Goal: Find specific page/section: Find specific page/section

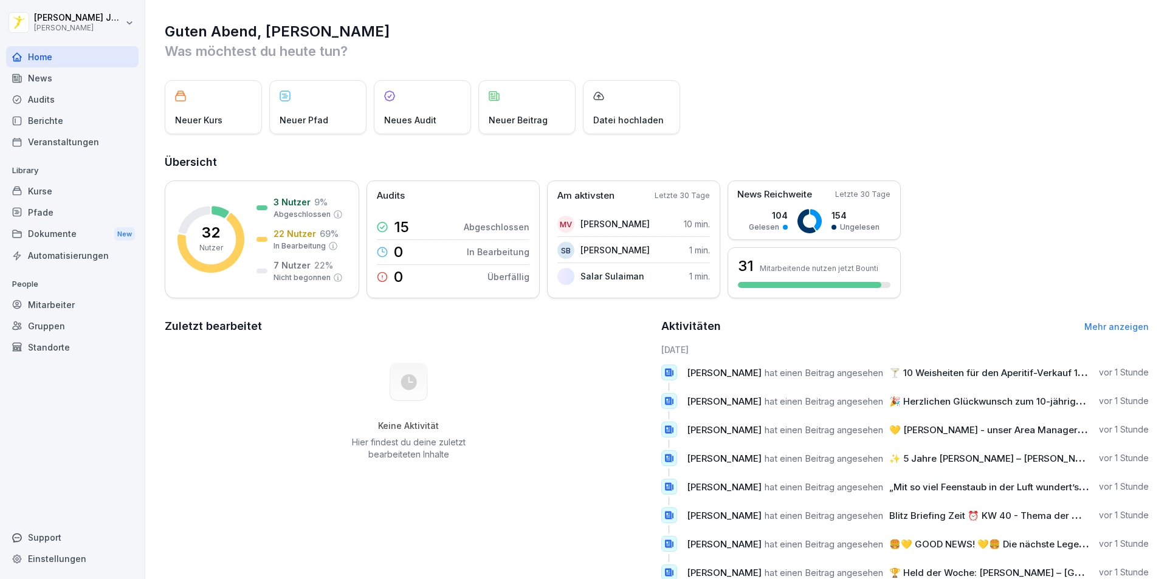
click at [46, 74] on div "News" at bounding box center [72, 77] width 132 height 21
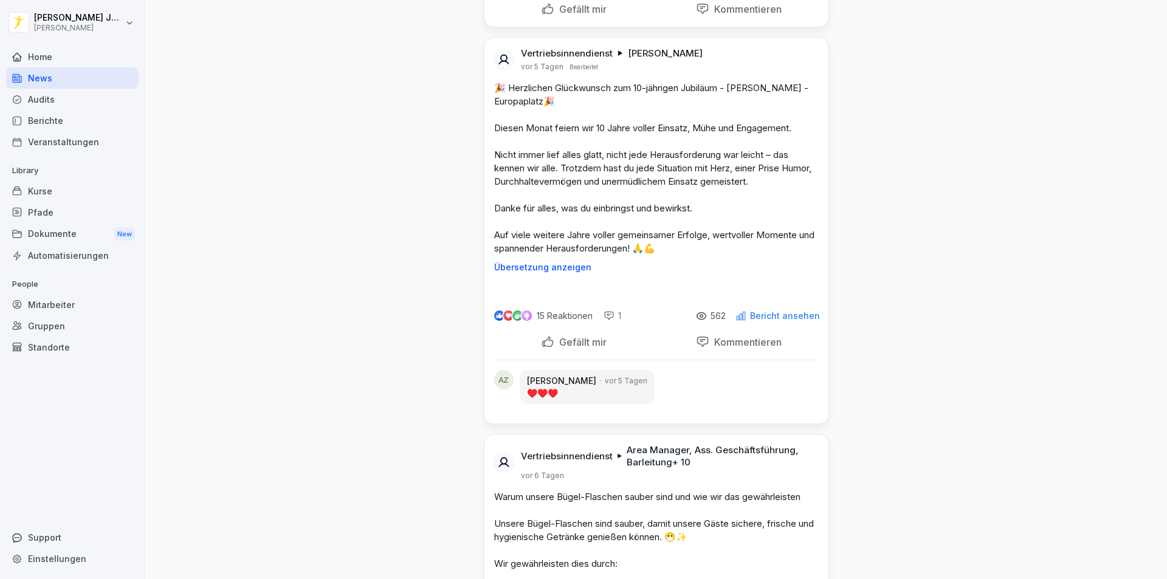
scroll to position [5044, 0]
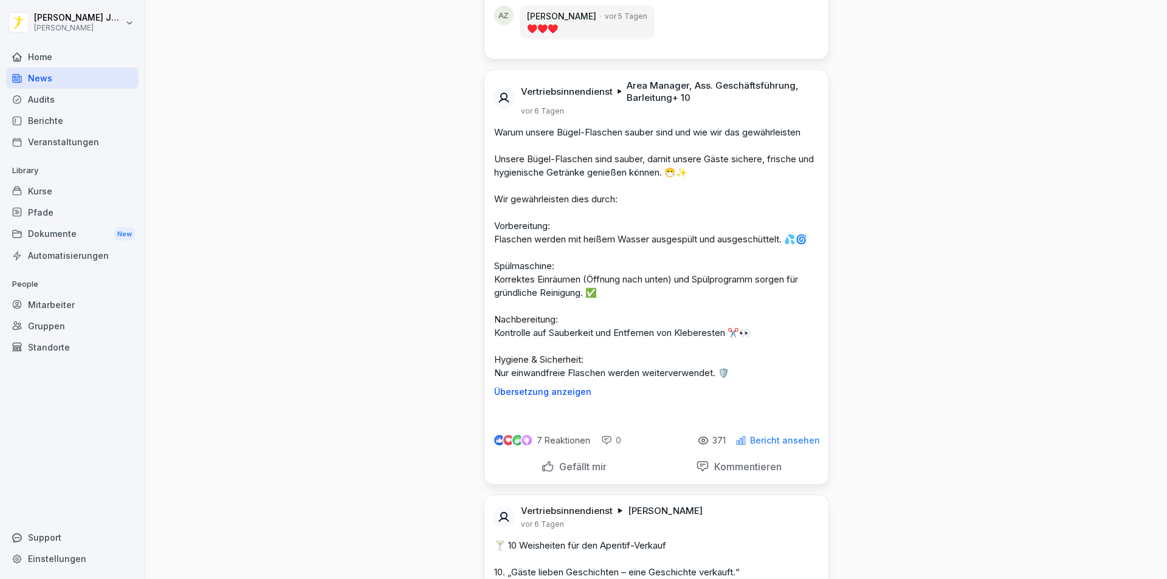
click at [53, 233] on div "Dokumente New" at bounding box center [72, 234] width 132 height 22
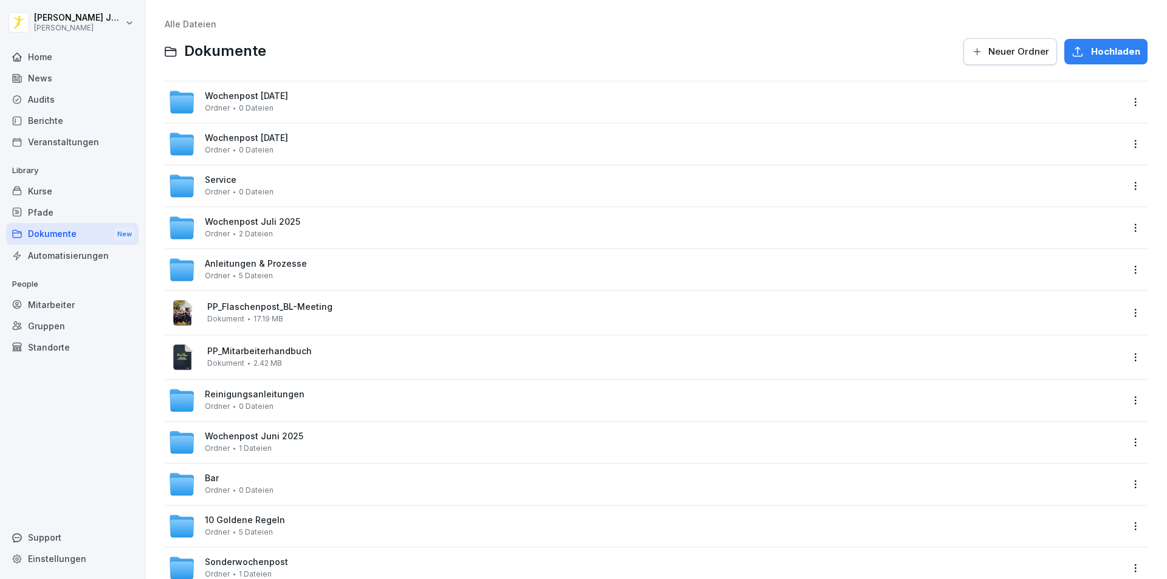
click at [288, 98] on span "Wochenpost [DATE]" at bounding box center [246, 96] width 83 height 10
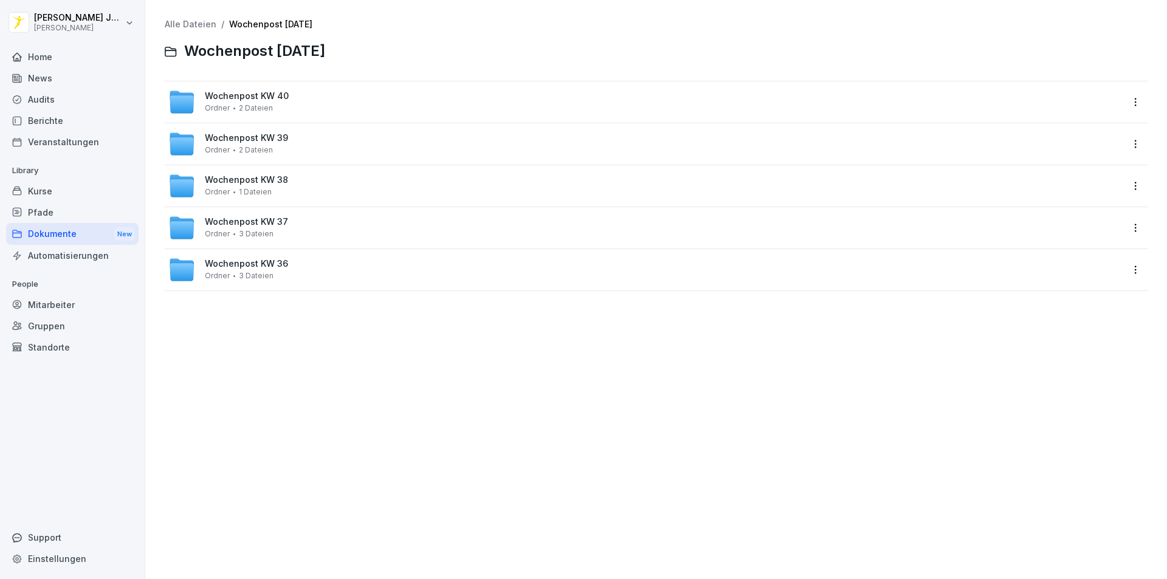
click at [252, 98] on span "Wochenpost KW 40" at bounding box center [247, 96] width 84 height 10
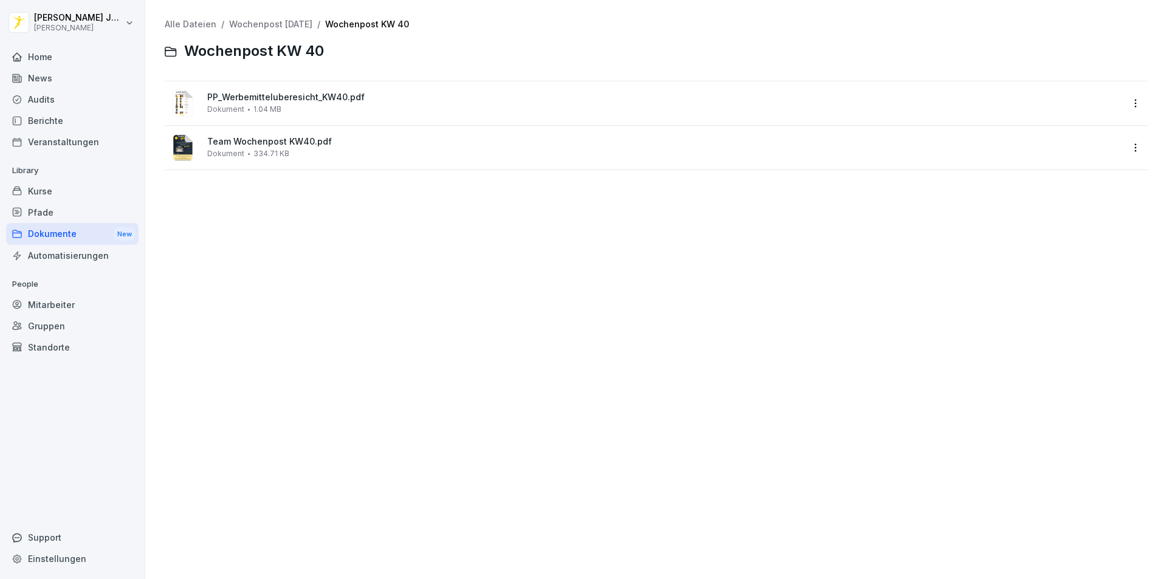
click at [55, 230] on div "Dokumente New" at bounding box center [72, 234] width 132 height 22
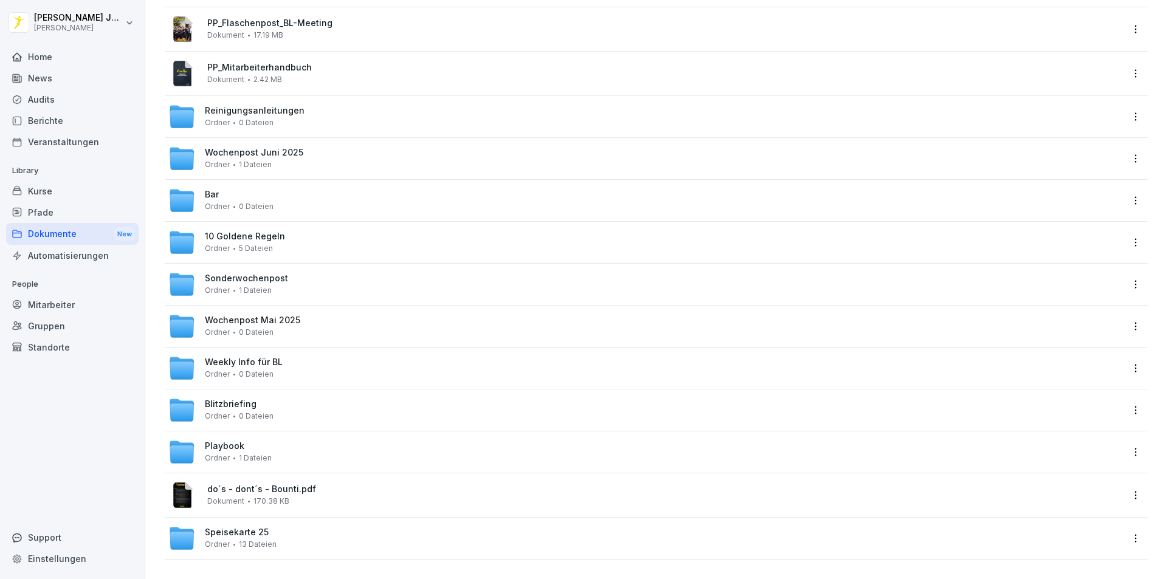
scroll to position [293, 0]
click at [261, 358] on span "Weekly Info für BL" at bounding box center [244, 362] width 78 height 10
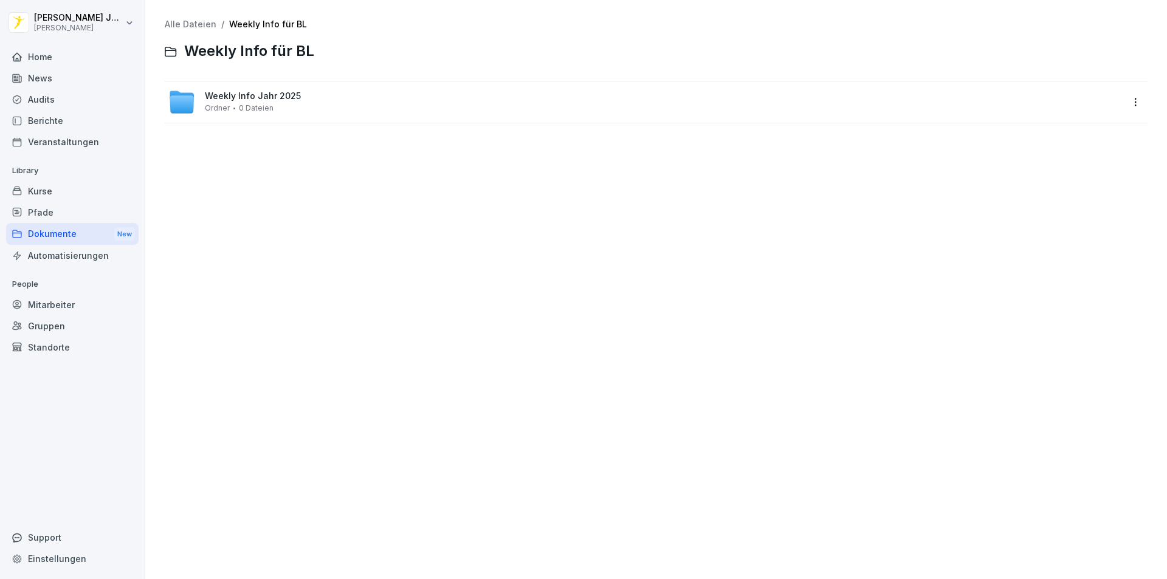
click at [256, 99] on span "Weekly Info Jahr 2025" at bounding box center [253, 96] width 96 height 10
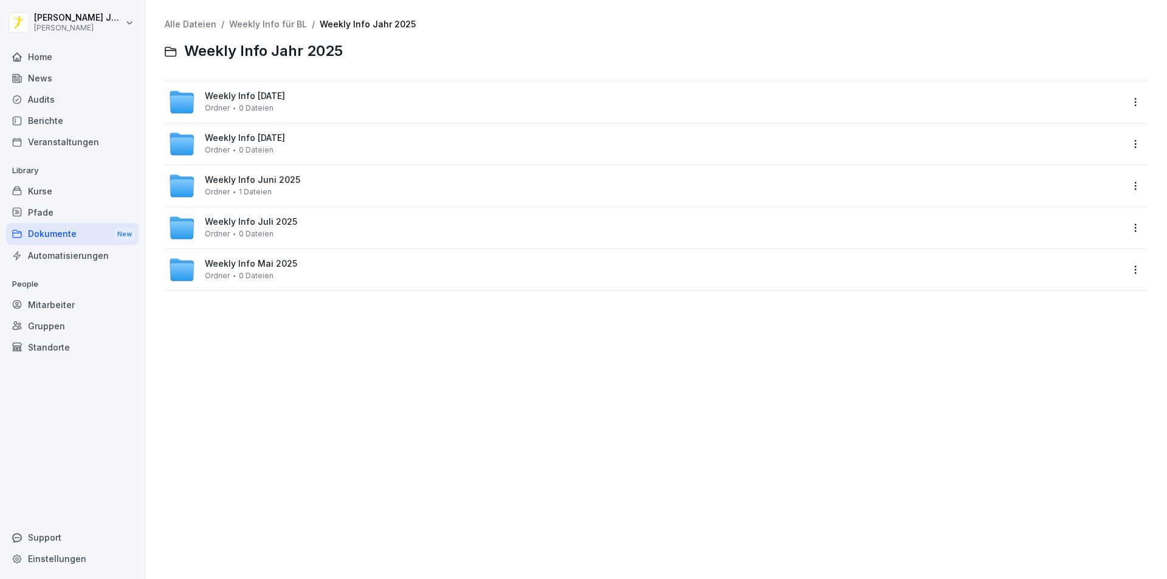
click at [279, 91] on span "Weekly Info [DATE]" at bounding box center [245, 96] width 80 height 10
click at [286, 104] on div "Weekly Info KW 40 Ordner 9 Dateien" at bounding box center [644, 102] width 953 height 27
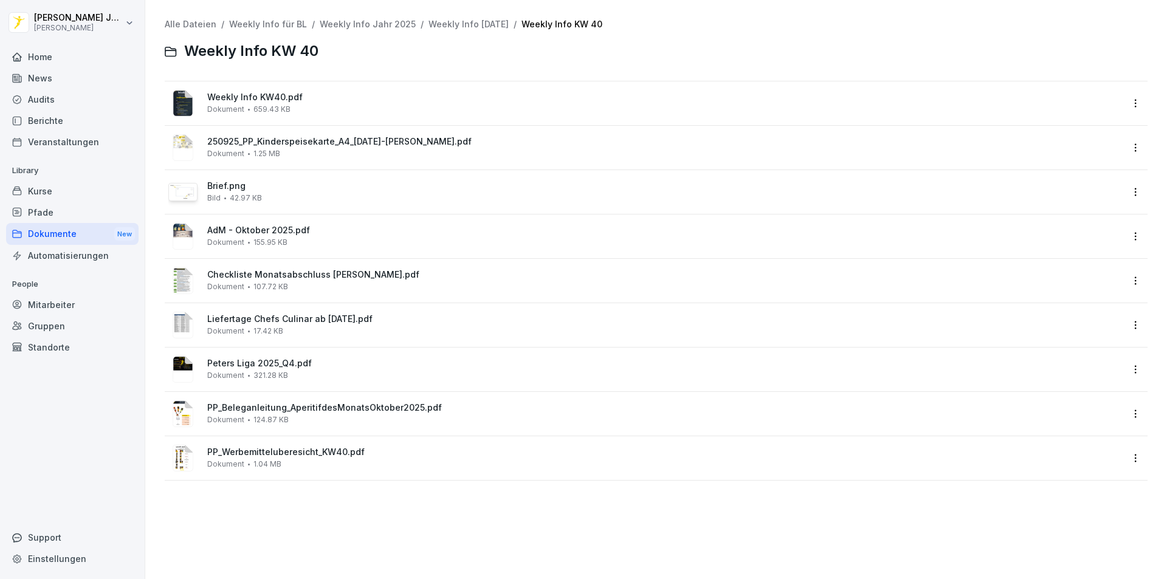
click at [507, 24] on link "Weekly Info [DATE]" at bounding box center [468, 24] width 80 height 10
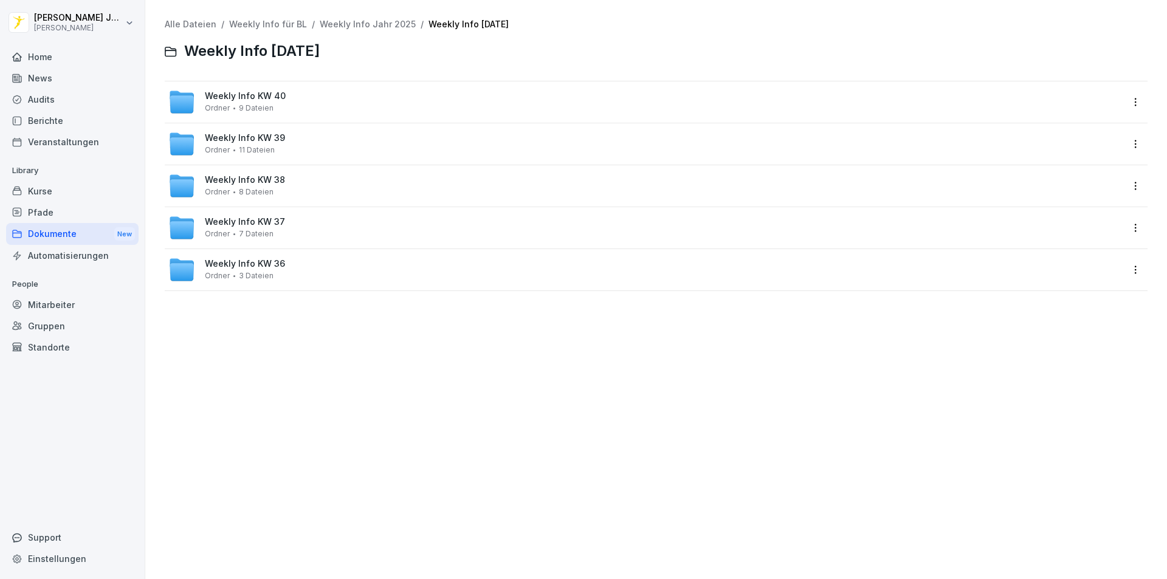
click at [259, 146] on span "11 Dateien" at bounding box center [257, 150] width 36 height 9
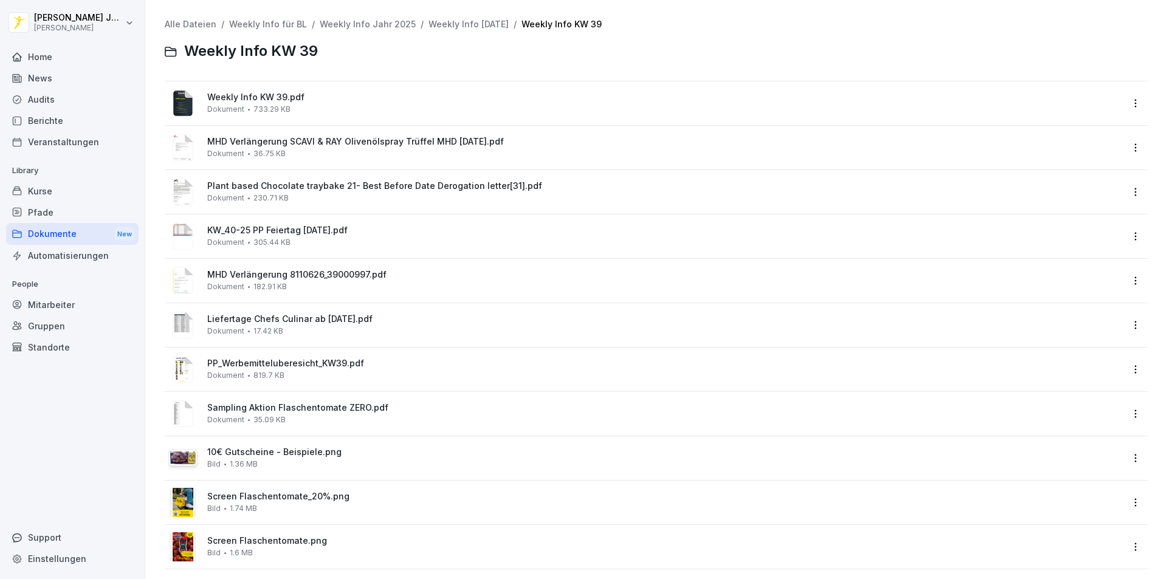
click at [301, 233] on span "KW_40-25 PP Feiertag [DATE].pdf" at bounding box center [664, 230] width 915 height 10
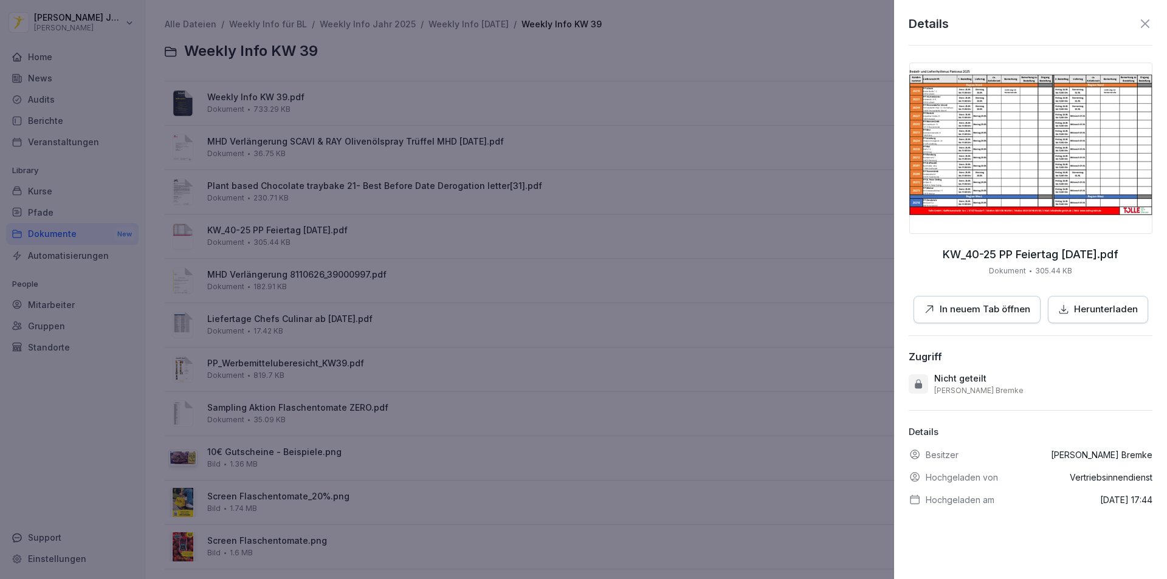
click at [1021, 136] on img at bounding box center [1030, 148] width 243 height 171
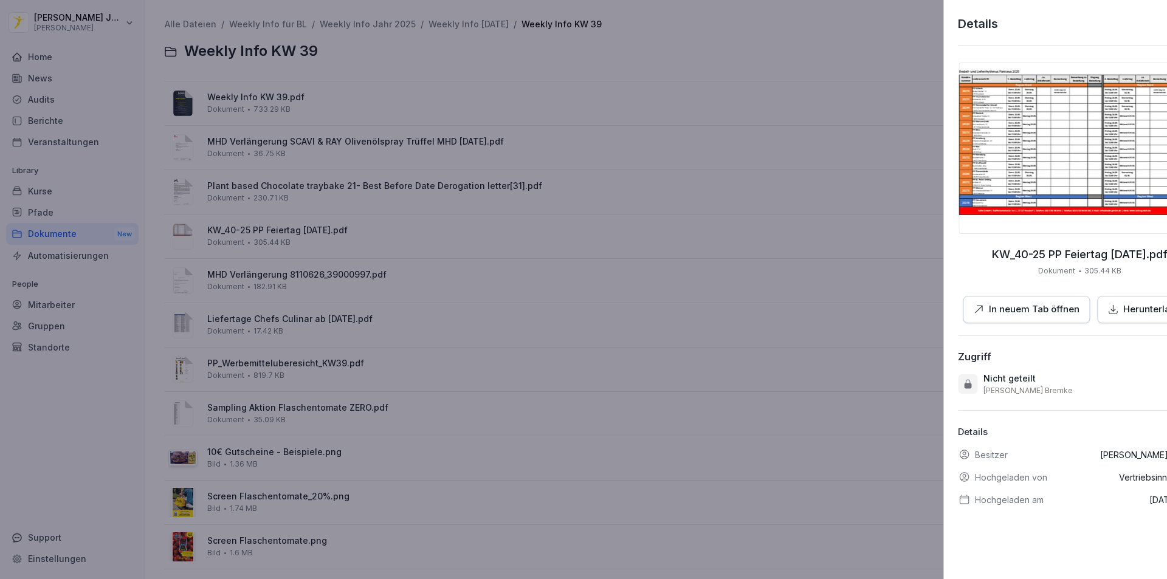
click at [750, 150] on div at bounding box center [583, 289] width 1167 height 579
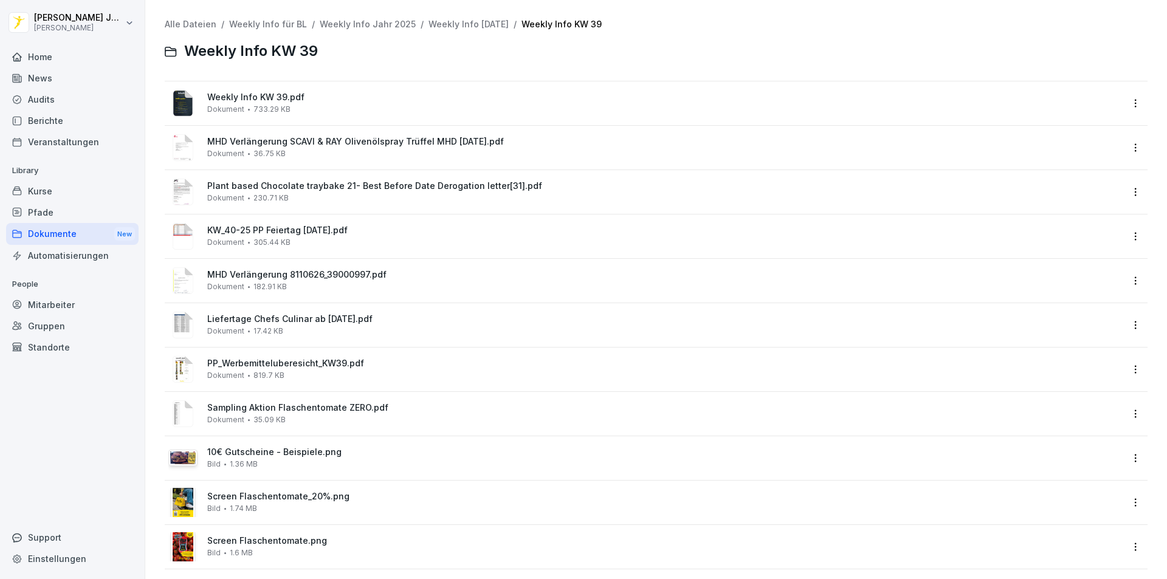
click at [478, 27] on link "Weekly Info [DATE]" at bounding box center [468, 24] width 80 height 10
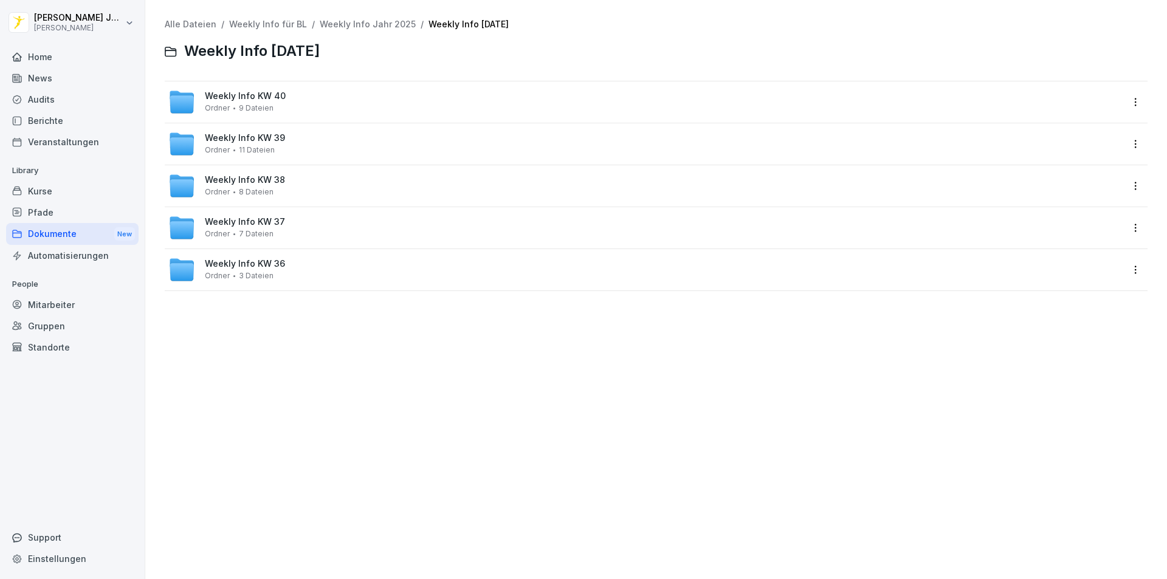
click at [276, 97] on span "Weekly Info KW 40" at bounding box center [245, 96] width 81 height 10
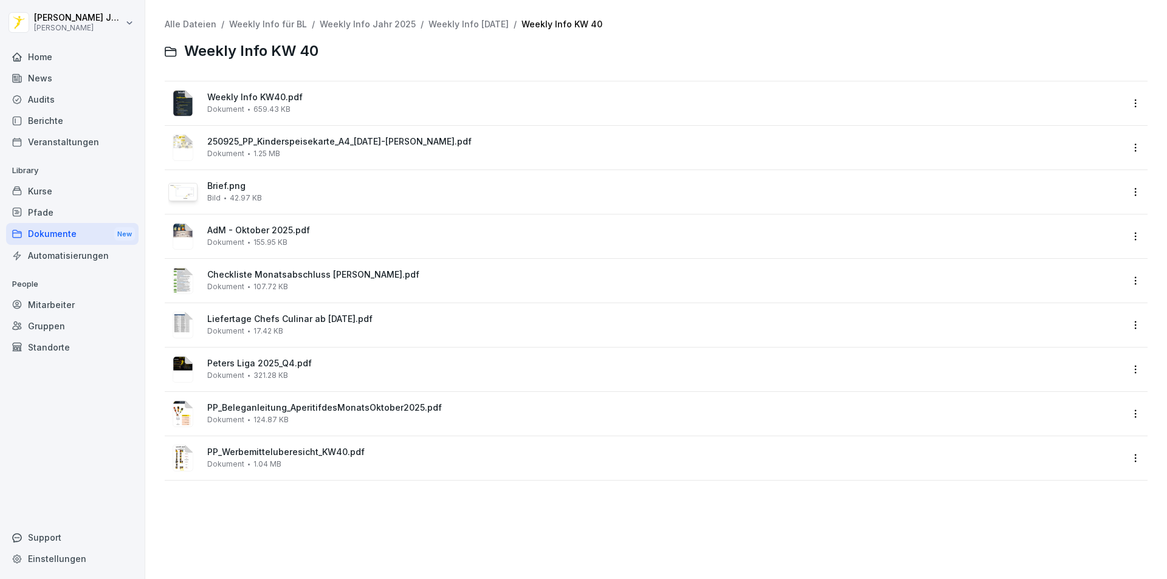
click at [231, 96] on span "Weekly Info KW40.pdf" at bounding box center [664, 97] width 915 height 10
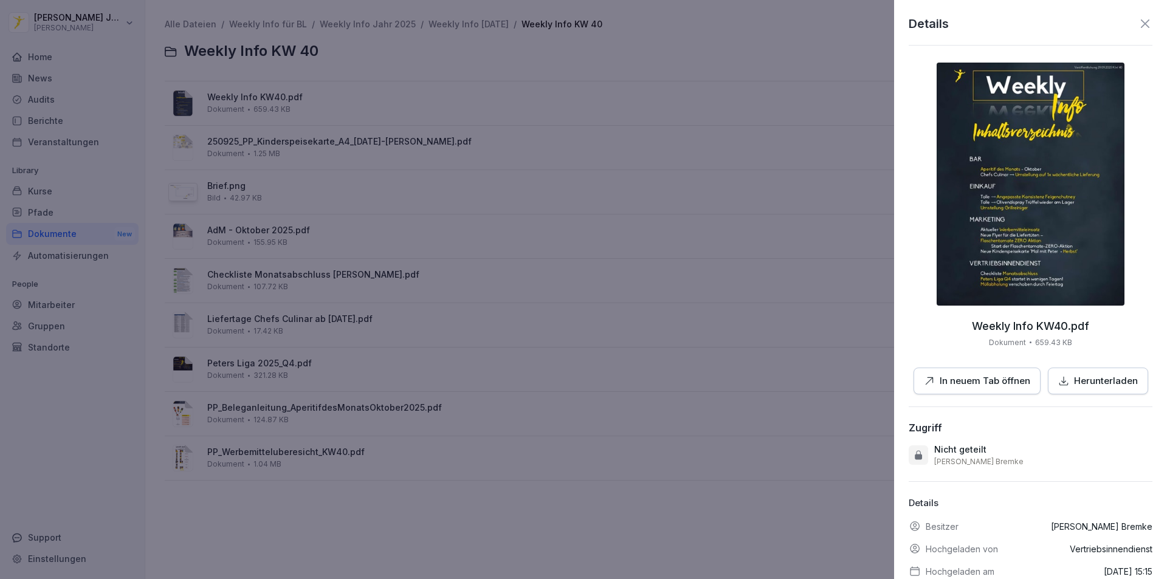
click at [1008, 216] on img at bounding box center [1030, 184] width 188 height 243
